Goal: Check status: Check status

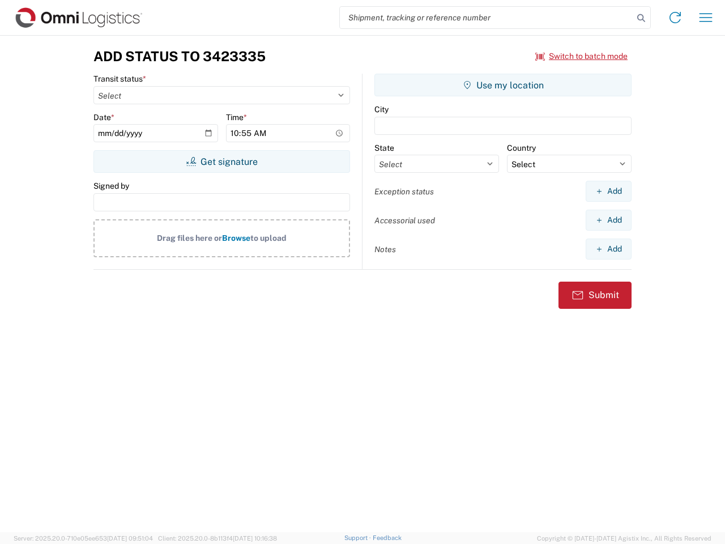
click at [486, 18] on input "search" at bounding box center [486, 18] width 293 height 22
click at [641, 18] on icon at bounding box center [641, 18] width 16 height 16
click at [675, 18] on icon at bounding box center [675, 17] width 18 height 18
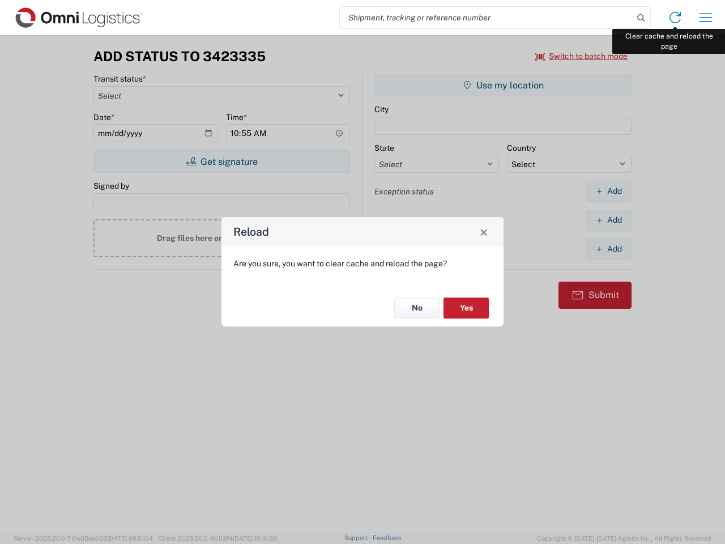
click at [705, 18] on div "Reload Are you sure, you want to clear cache and reload the page? No Yes" at bounding box center [362, 272] width 725 height 544
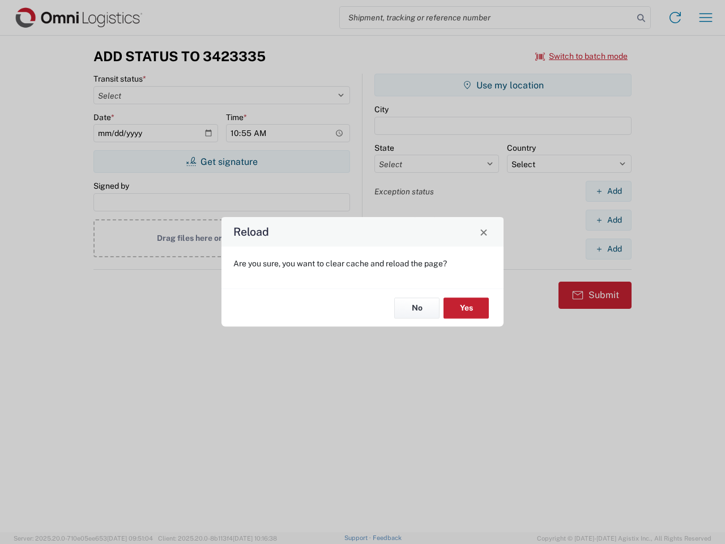
click at [581, 56] on div "Reload Are you sure, you want to clear cache and reload the page? No Yes" at bounding box center [362, 272] width 725 height 544
click at [221, 161] on div "Reload Are you sure, you want to clear cache and reload the page? No Yes" at bounding box center [362, 272] width 725 height 544
click at [503, 85] on div "Reload Are you sure, you want to clear cache and reload the page? No Yes" at bounding box center [362, 272] width 725 height 544
click at [608, 191] on div "Reload Are you sure, you want to clear cache and reload the page? No Yes" at bounding box center [362, 272] width 725 height 544
click at [608, 220] on div "Reload Are you sure, you want to clear cache and reload the page? No Yes" at bounding box center [362, 272] width 725 height 544
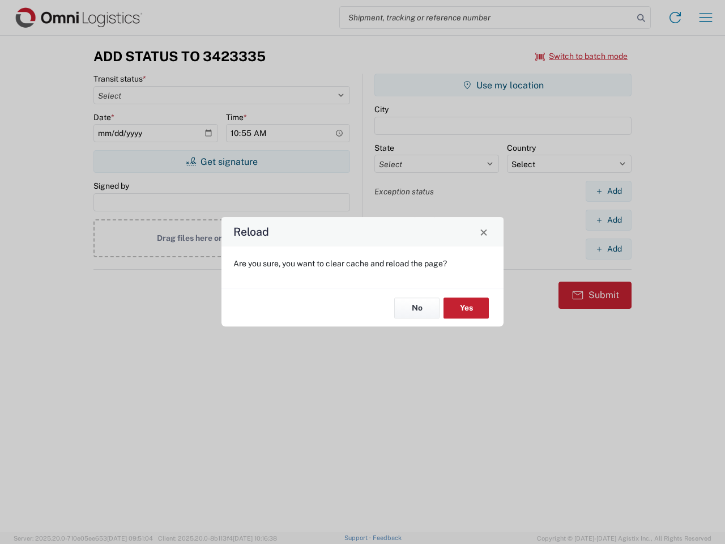
click at [608, 249] on div "Reload Are you sure, you want to clear cache and reload the page? No Yes" at bounding box center [362, 272] width 725 height 544
